Goal: Book appointment/travel/reservation

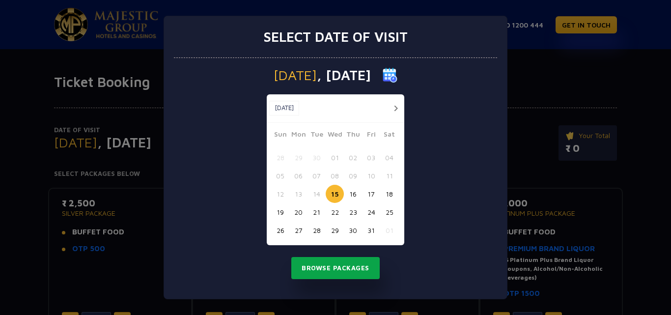
click at [339, 268] on button "Browse Packages" at bounding box center [335, 268] width 88 height 23
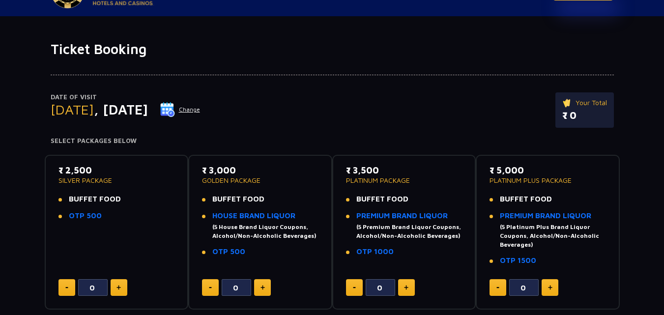
scroll to position [49, 0]
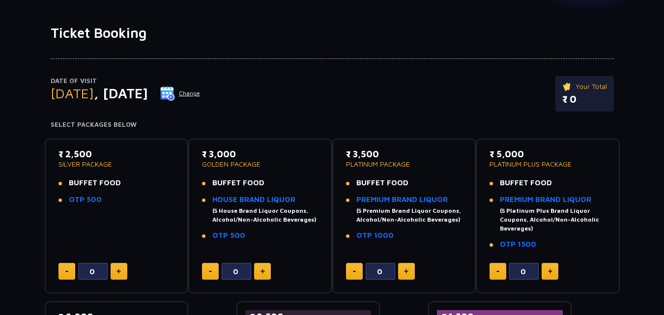
click at [259, 266] on button at bounding box center [262, 271] width 17 height 17
type input "2"
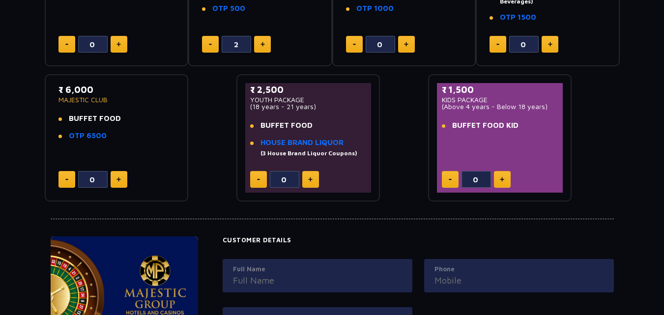
scroll to position [393, 0]
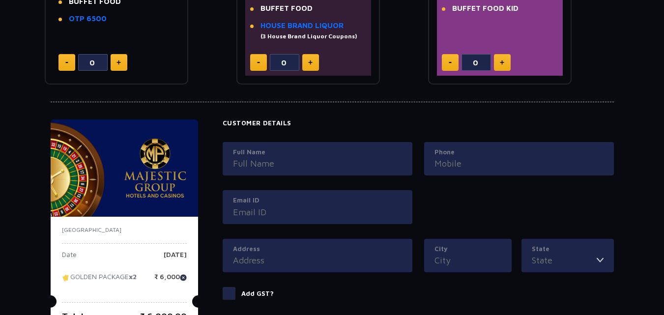
click at [279, 163] on input "Full Name" at bounding box center [317, 163] width 169 height 13
click at [261, 210] on div "Email ID" at bounding box center [318, 207] width 190 height 34
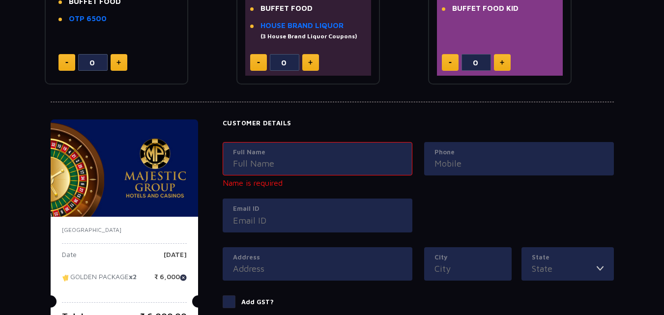
click at [259, 267] on div "Address" at bounding box center [318, 264] width 190 height 34
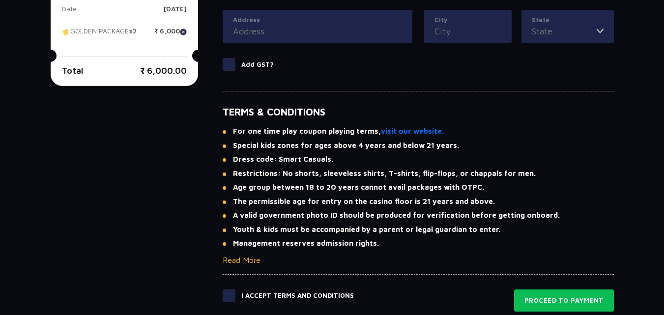
scroll to position [688, 0]
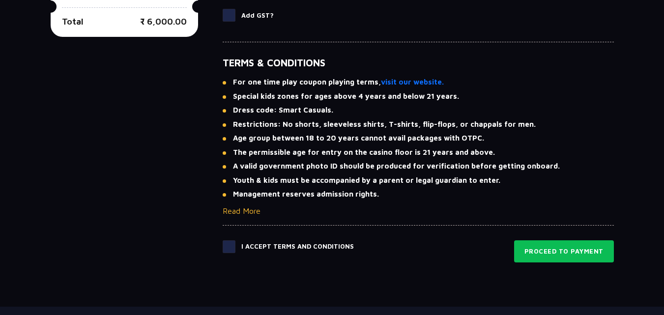
click at [231, 253] on div "I Accept Terms and Conditions" at bounding box center [288, 251] width 131 height 23
click at [231, 249] on span at bounding box center [229, 246] width 13 height 13
click at [0, 0] on input "checkbox" at bounding box center [0, 0] width 0 height 0
click at [228, 251] on span at bounding box center [229, 246] width 13 height 13
click at [0, 0] on input "checkbox" at bounding box center [0, 0] width 0 height 0
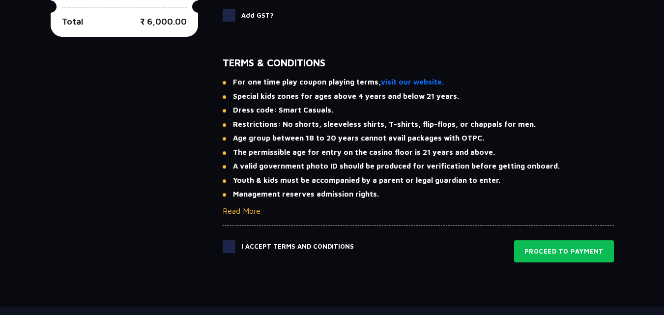
click at [228, 251] on span at bounding box center [229, 246] width 13 height 13
click at [0, 0] on input "checkbox" at bounding box center [0, 0] width 0 height 0
click at [228, 251] on span at bounding box center [229, 246] width 13 height 13
click at [0, 0] on input "checkbox" at bounding box center [0, 0] width 0 height 0
click at [228, 251] on span at bounding box center [229, 246] width 13 height 13
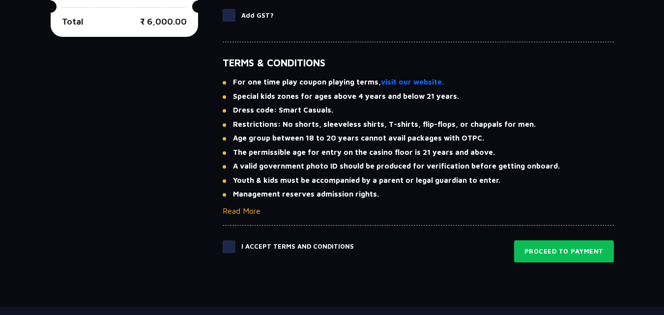
click at [0, 0] on input "checkbox" at bounding box center [0, 0] width 0 height 0
click at [228, 251] on span at bounding box center [229, 246] width 13 height 13
click at [0, 0] on input "checkbox" at bounding box center [0, 0] width 0 height 0
click at [228, 251] on span at bounding box center [229, 246] width 13 height 13
click at [0, 0] on input "checkbox" at bounding box center [0, 0] width 0 height 0
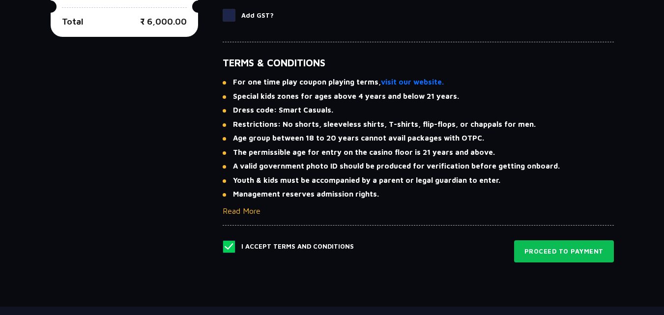
click at [228, 251] on span at bounding box center [229, 246] width 13 height 13
click at [0, 0] on input "checkbox" at bounding box center [0, 0] width 0 height 0
click at [228, 251] on span at bounding box center [229, 246] width 13 height 13
click at [0, 0] on input "checkbox" at bounding box center [0, 0] width 0 height 0
click at [228, 251] on span at bounding box center [229, 246] width 13 height 13
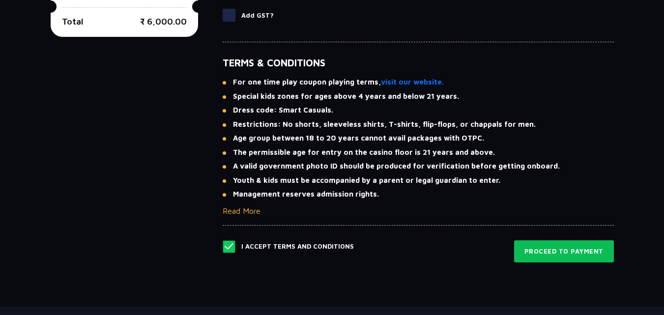
click at [0, 0] on input "checkbox" at bounding box center [0, 0] width 0 height 0
click at [227, 244] on span at bounding box center [229, 246] width 13 height 13
click at [0, 0] on input "checkbox" at bounding box center [0, 0] width 0 height 0
click at [584, 255] on button "Proceed to Payment" at bounding box center [564, 251] width 100 height 23
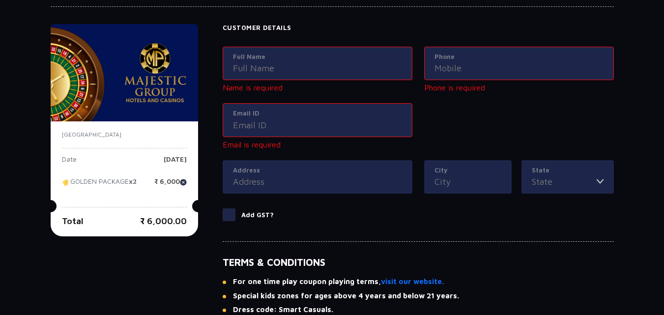
scroll to position [486, 0]
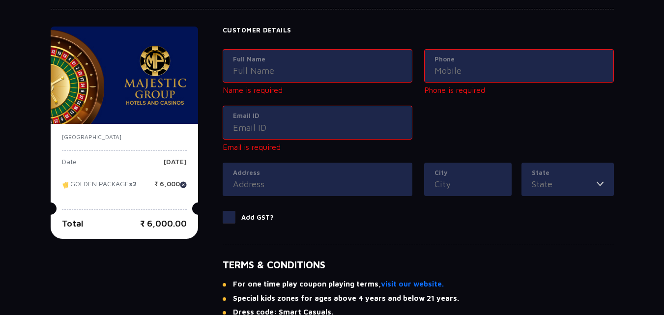
click at [365, 193] on div "Address" at bounding box center [318, 180] width 190 height 34
click at [374, 193] on div "Address" at bounding box center [318, 180] width 190 height 34
click at [372, 183] on input "Address" at bounding box center [317, 183] width 169 height 13
click at [474, 190] on input "City" at bounding box center [467, 183] width 67 height 13
click at [559, 188] on input "State" at bounding box center [564, 183] width 65 height 13
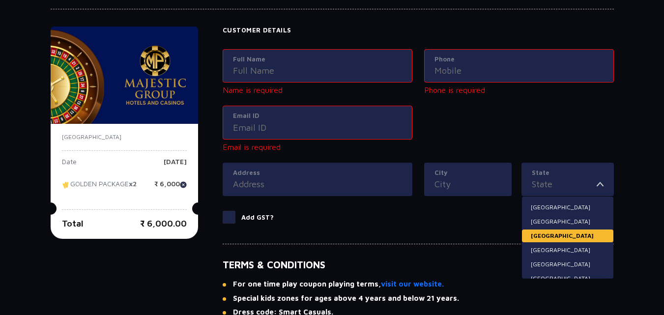
scroll to position [49, 0]
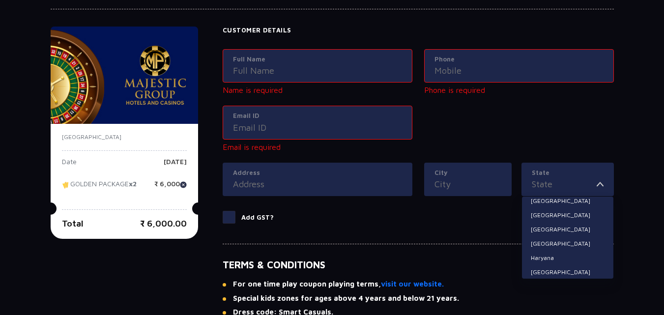
click at [571, 189] on input "State" at bounding box center [564, 183] width 65 height 13
click at [600, 186] on img at bounding box center [599, 183] width 7 height 13
click at [598, 179] on img at bounding box center [599, 183] width 7 height 13
click at [589, 175] on label "State" at bounding box center [568, 173] width 72 height 10
click at [589, 177] on input "State" at bounding box center [564, 183] width 65 height 13
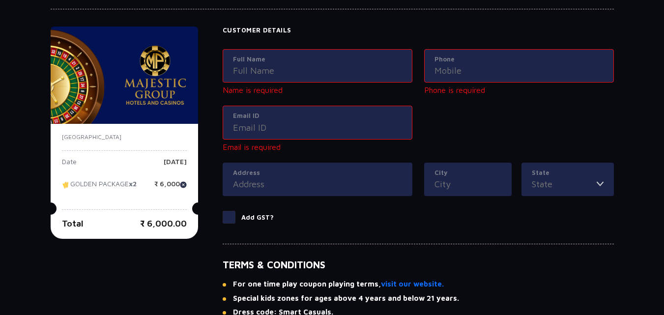
click at [600, 187] on img at bounding box center [599, 183] width 7 height 13
click at [596, 182] on img at bounding box center [599, 183] width 7 height 13
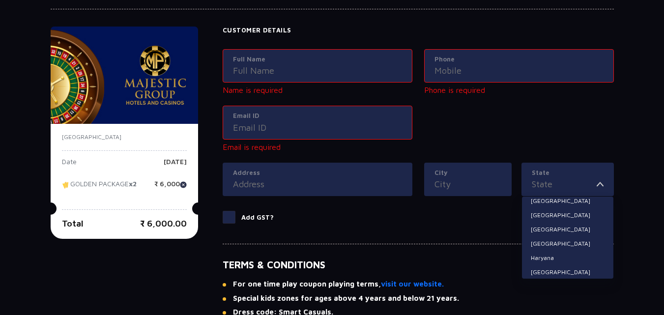
click at [543, 182] on input "State" at bounding box center [564, 183] width 65 height 13
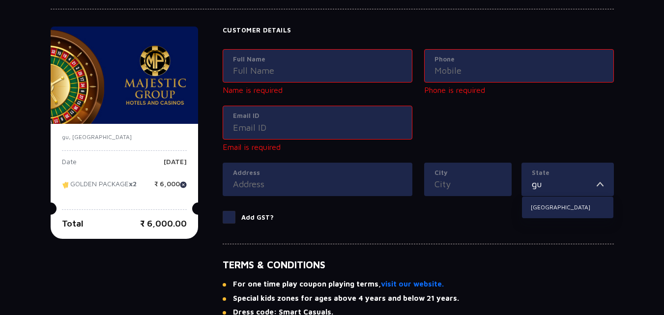
scroll to position [0, 0]
click at [532, 210] on li "[GEOGRAPHIC_DATA]" at bounding box center [567, 207] width 91 height 13
type input "[GEOGRAPHIC_DATA]"
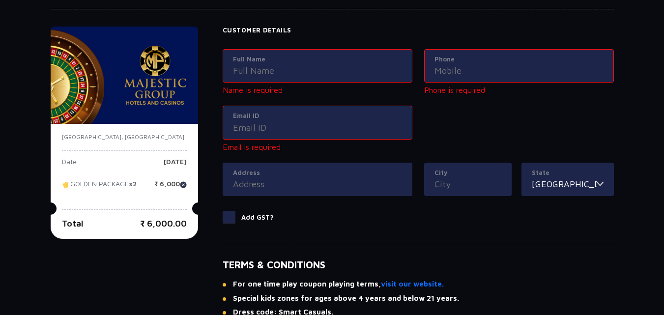
click at [487, 188] on input "City" at bounding box center [467, 183] width 67 height 13
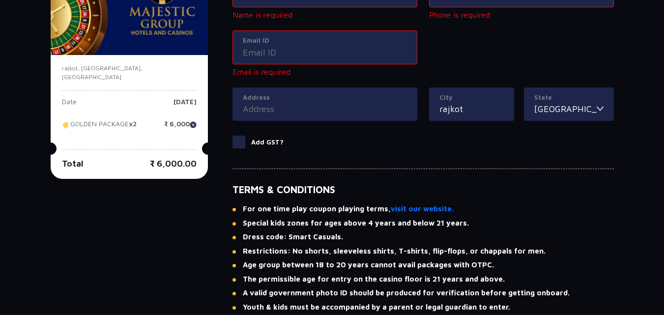
scroll to position [682, 0]
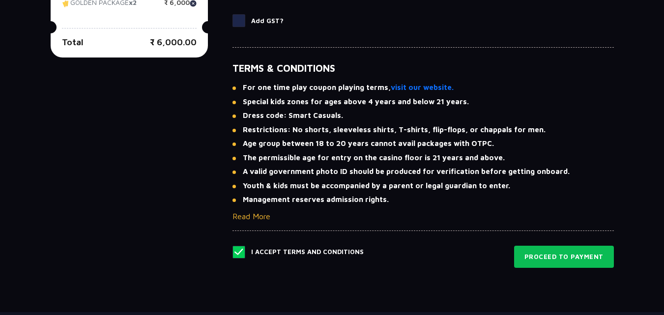
type input "rajkot"
type input "0"
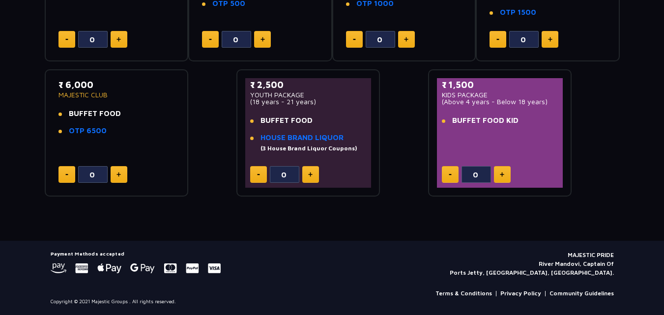
type input "1"
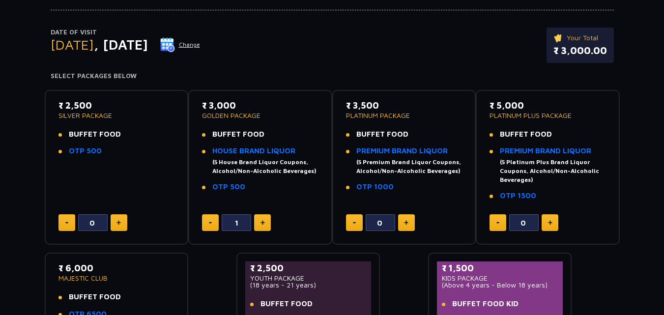
scroll to position [98, 0]
click at [217, 220] on button at bounding box center [210, 222] width 17 height 17
type input "0"
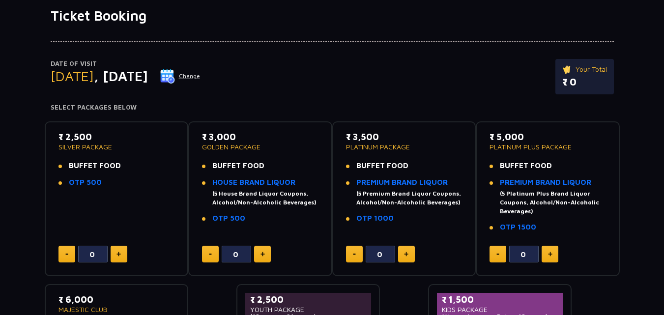
scroll to position [49, 0]
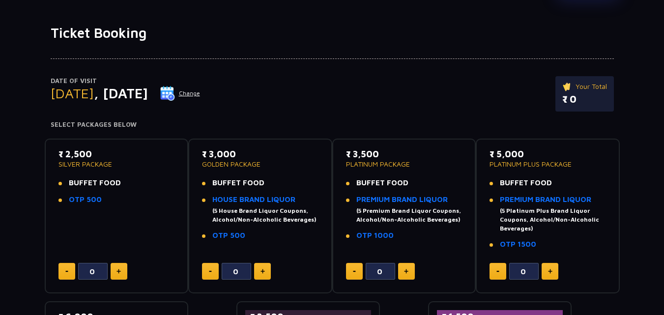
click at [113, 272] on button at bounding box center [119, 271] width 17 height 17
click at [596, 97] on p "₹ 5,000.00" at bounding box center [580, 99] width 54 height 15
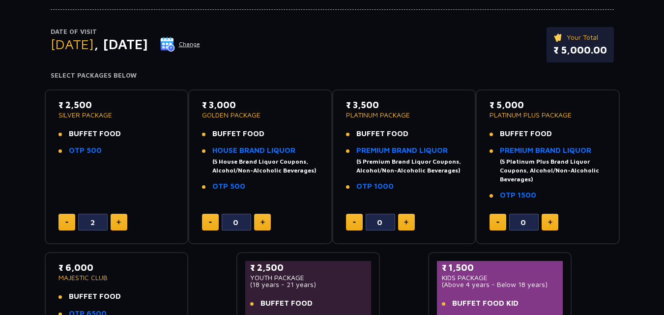
click at [57, 222] on div "₹ 2,500 SILVER PACKAGE BUFFET FOOD OTP 500 2" at bounding box center [117, 167] width 126 height 138
click at [61, 222] on button at bounding box center [66, 222] width 17 height 17
type input "0"
click at [264, 214] on button at bounding box center [262, 222] width 17 height 17
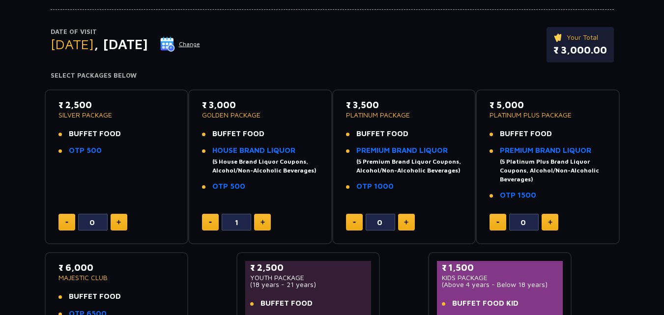
click at [264, 214] on button at bounding box center [262, 222] width 17 height 17
click at [197, 211] on div "₹ 3,000 GOLDEN PACKAGE BUFFET FOOD HOUSE BRAND LIQUOR (5 House Brand Liquor Cou…" at bounding box center [260, 166] width 144 height 155
click at [203, 216] on button at bounding box center [210, 222] width 17 height 17
type input "0"
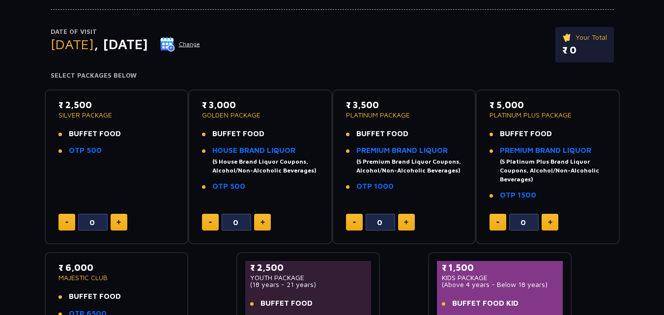
click at [127, 222] on button at bounding box center [119, 222] width 17 height 17
type input "2"
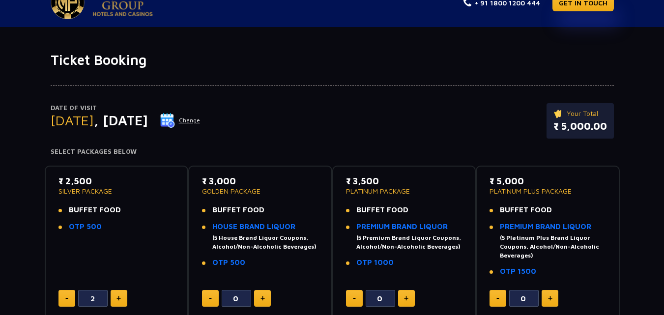
scroll to position [0, 0]
